Goal: Navigation & Orientation: Find specific page/section

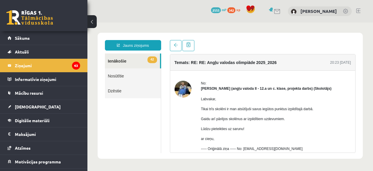
click at [25, 15] on link at bounding box center [29, 17] width 47 height 15
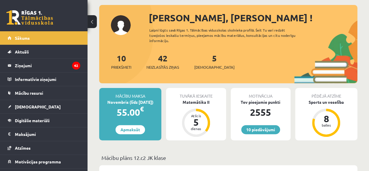
scroll to position [87, 0]
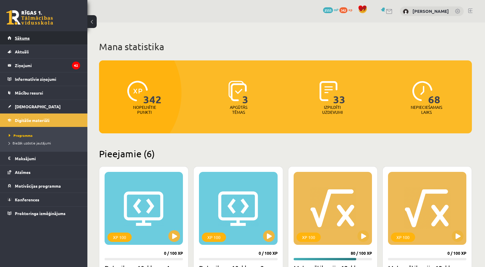
scroll to position [204, 0]
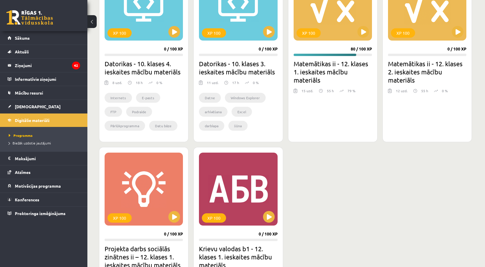
click at [34, 16] on link at bounding box center [29, 17] width 47 height 15
